Goal: Task Accomplishment & Management: Manage account settings

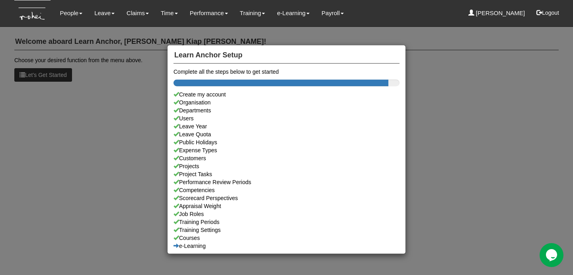
click at [113, 133] on div "Learn Anchor Setup Complete all the steps below to get started Create my accoun…" at bounding box center [286, 137] width 573 height 275
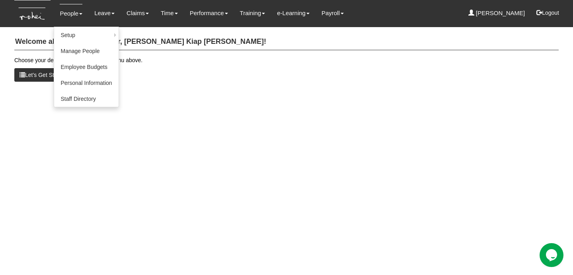
click at [67, 23] on li "People Setup Users Departments Organisations Modules Manage People Employee Bud…" at bounding box center [71, 13] width 35 height 27
click at [76, 45] on link "Manage People" at bounding box center [86, 51] width 64 height 16
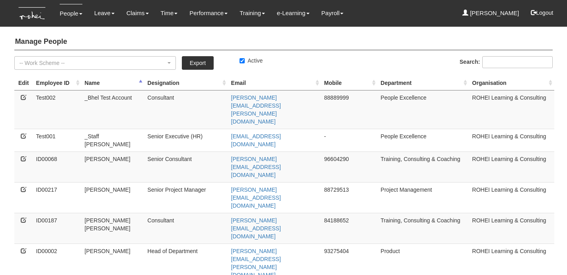
select select "50"
click at [188, 78] on th "Designation" at bounding box center [187, 83] width 84 height 15
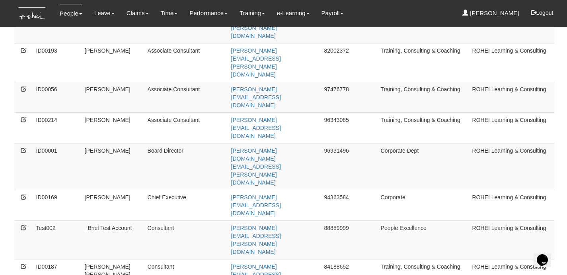
scroll to position [302, 0]
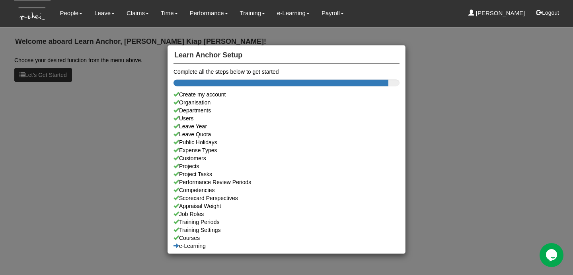
click at [120, 60] on div "Learn Anchor Setup Complete all the steps below to get started Create my accoun…" at bounding box center [286, 137] width 573 height 275
